Goal: Information Seeking & Learning: Find contact information

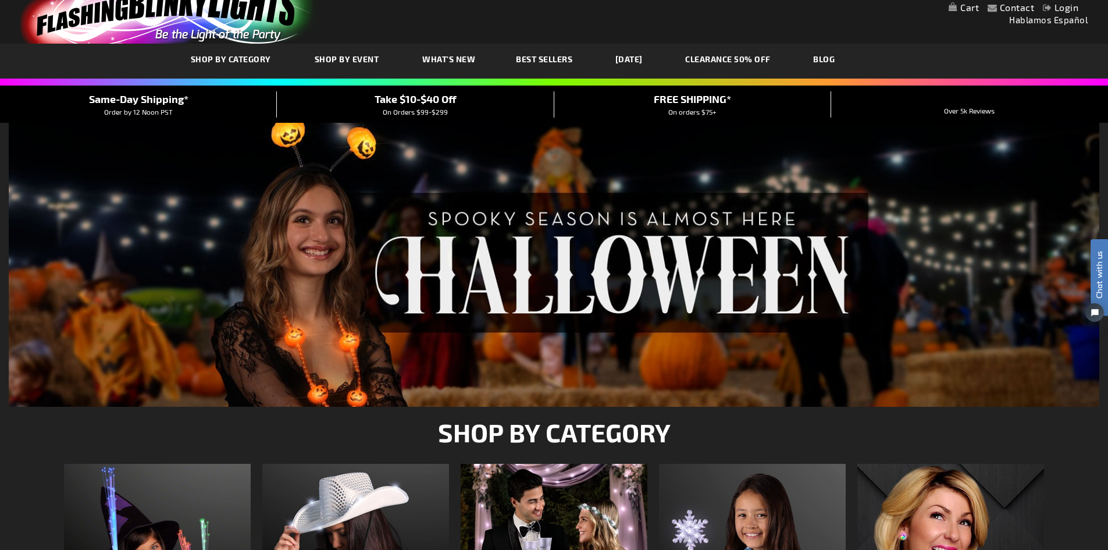
scroll to position [58, 0]
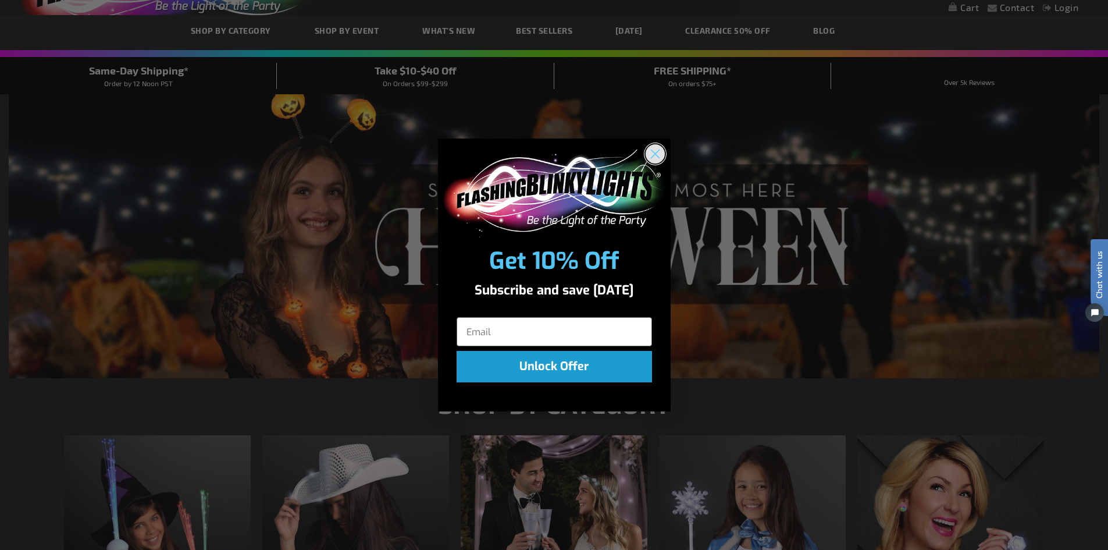
click at [664, 158] on circle "Close dialog" at bounding box center [654, 153] width 19 height 19
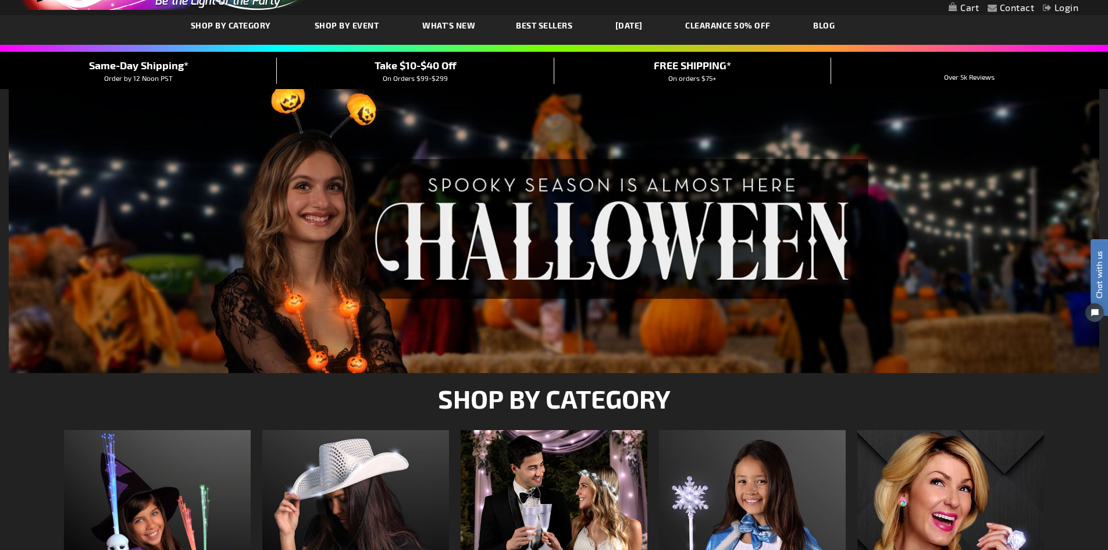
scroll to position [0, 0]
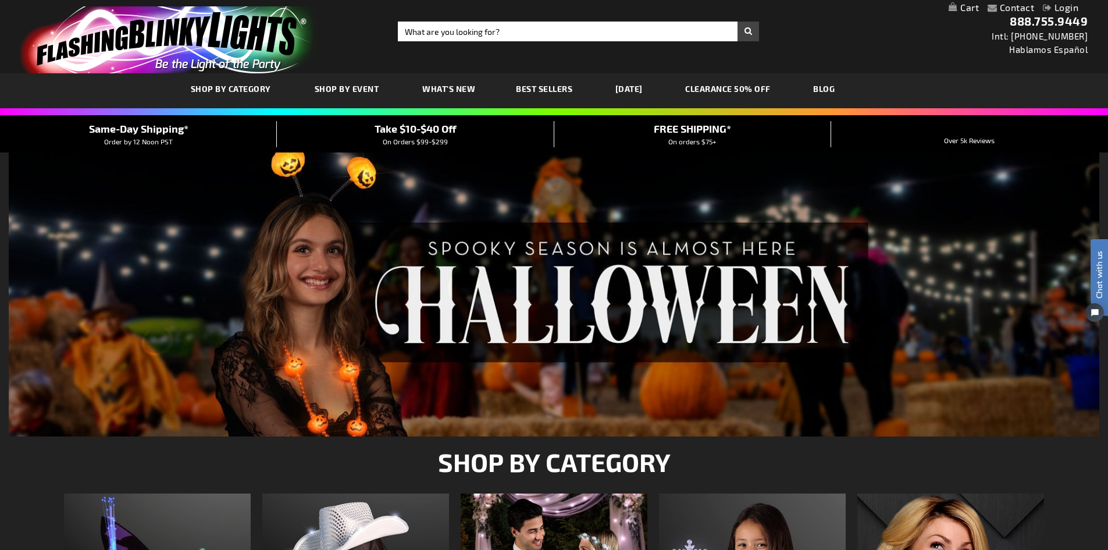
click at [368, 56] on link "store logo" at bounding box center [196, 39] width 369 height 67
click at [1002, 8] on link "Contact" at bounding box center [1017, 7] width 35 height 11
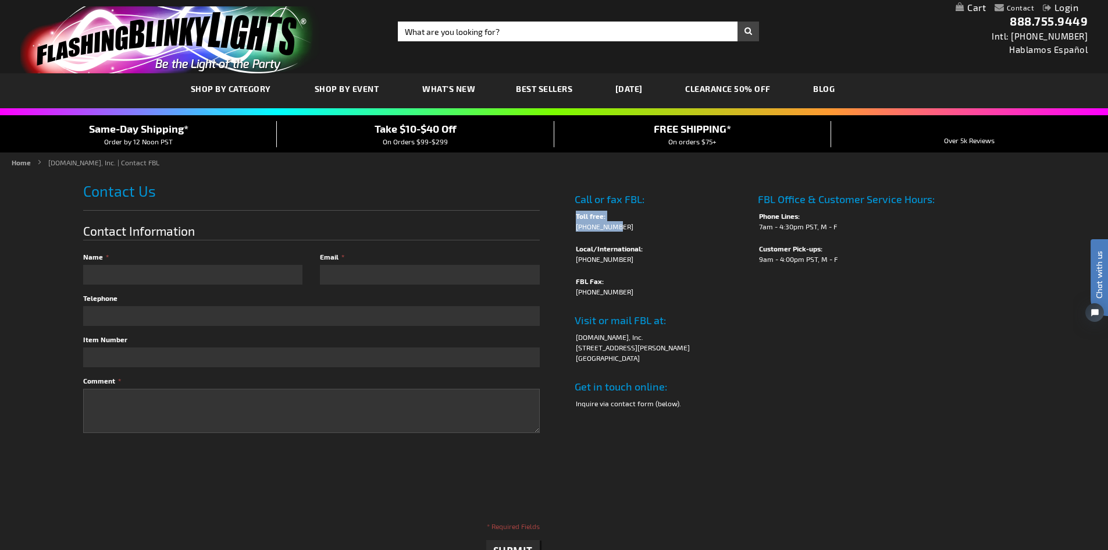
drag, startPoint x: 575, startPoint y: 218, endPoint x: 617, endPoint y: 222, distance: 42.1
click at [616, 221] on ul "Toll free: [PHONE_NUMBER]" at bounding box center [661, 221] width 172 height 21
click at [583, 254] on ul "Local/International: [PHONE_NUMBER]" at bounding box center [661, 253] width 172 height 21
drag, startPoint x: 578, startPoint y: 253, endPoint x: 691, endPoint y: 261, distance: 113.2
click at [684, 258] on ul "Local/International: [PHONE_NUMBER]" at bounding box center [661, 253] width 172 height 21
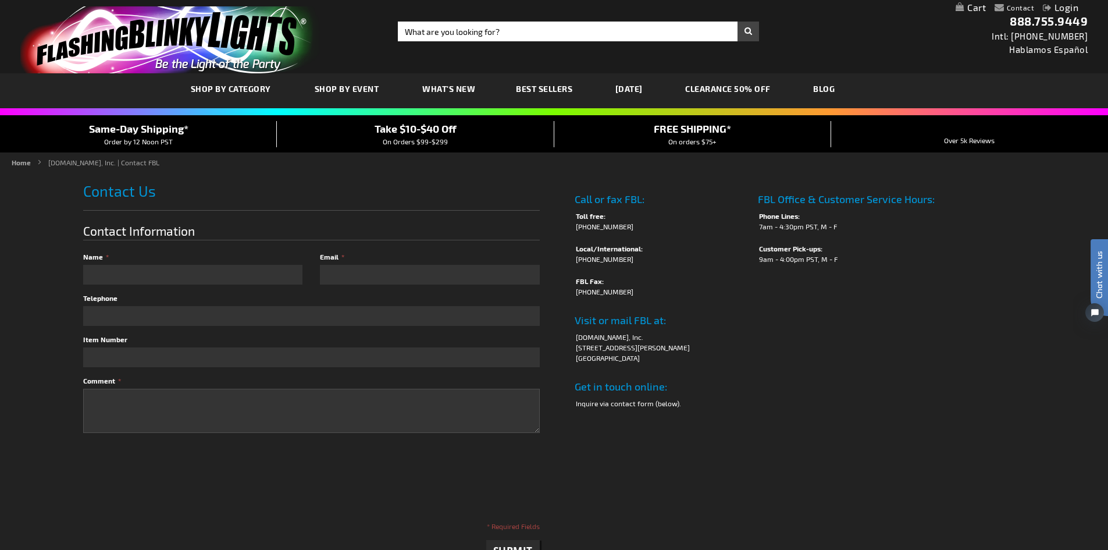
click at [716, 305] on td "Call or fax FBL: Toll free: [PHONE_NUMBER] Local/International: [PHONE_NUMBER] …" at bounding box center [661, 304] width 184 height 242
click at [165, 37] on img "store logo" at bounding box center [170, 39] width 300 height 67
